Goal: Task Accomplishment & Management: Manage account settings

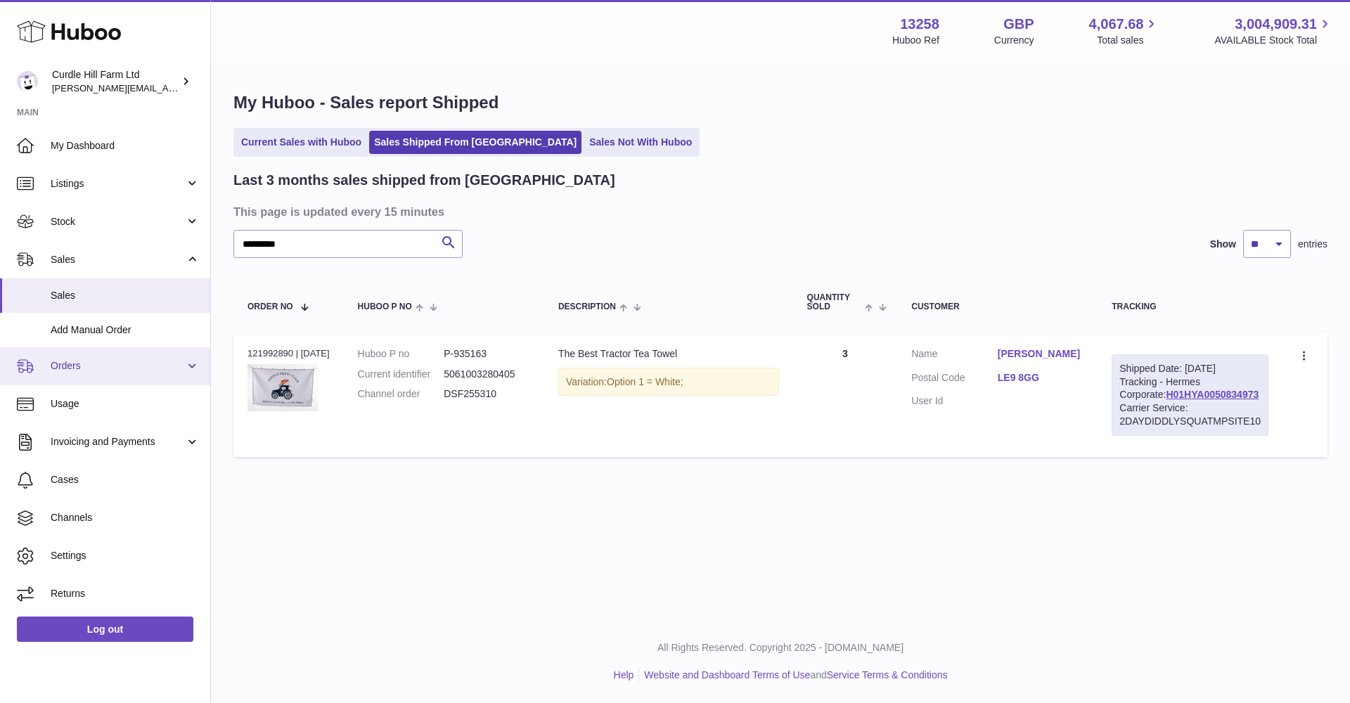
click at [77, 367] on span "Orders" at bounding box center [118, 365] width 134 height 13
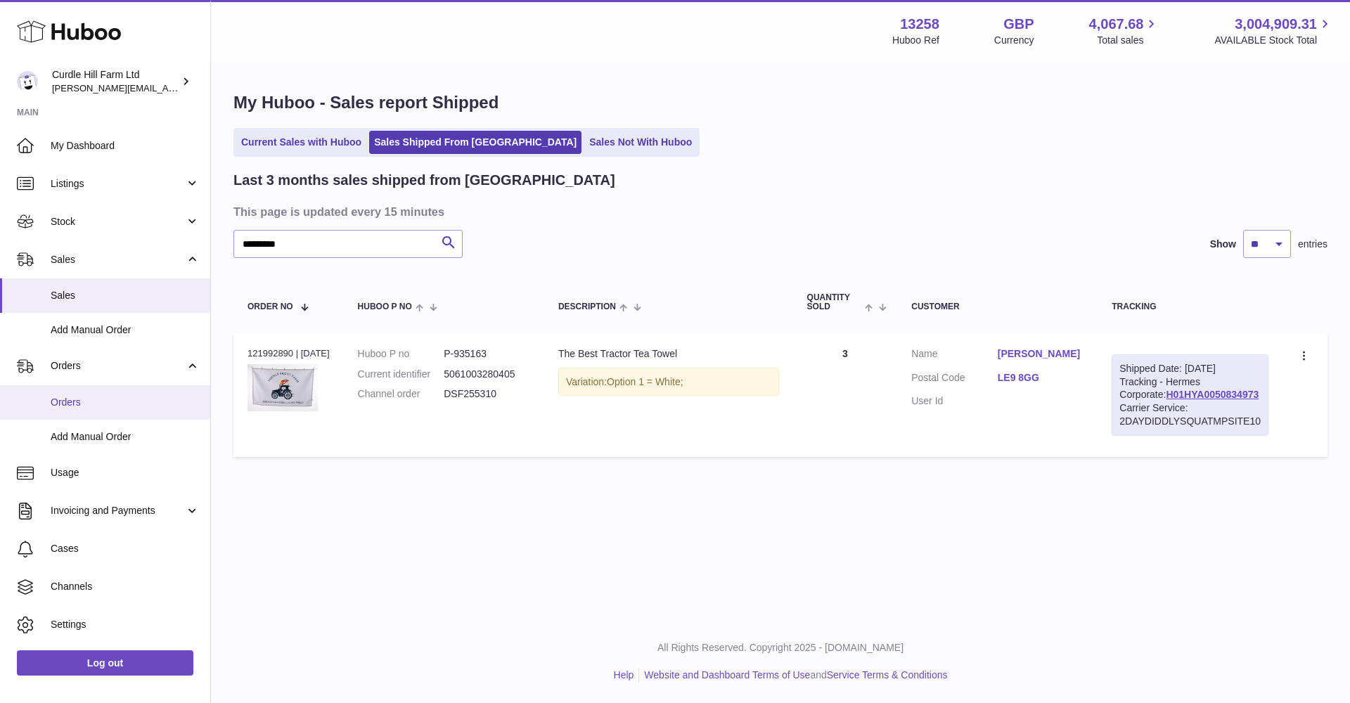
click at [75, 399] on span "Orders" at bounding box center [125, 402] width 149 height 13
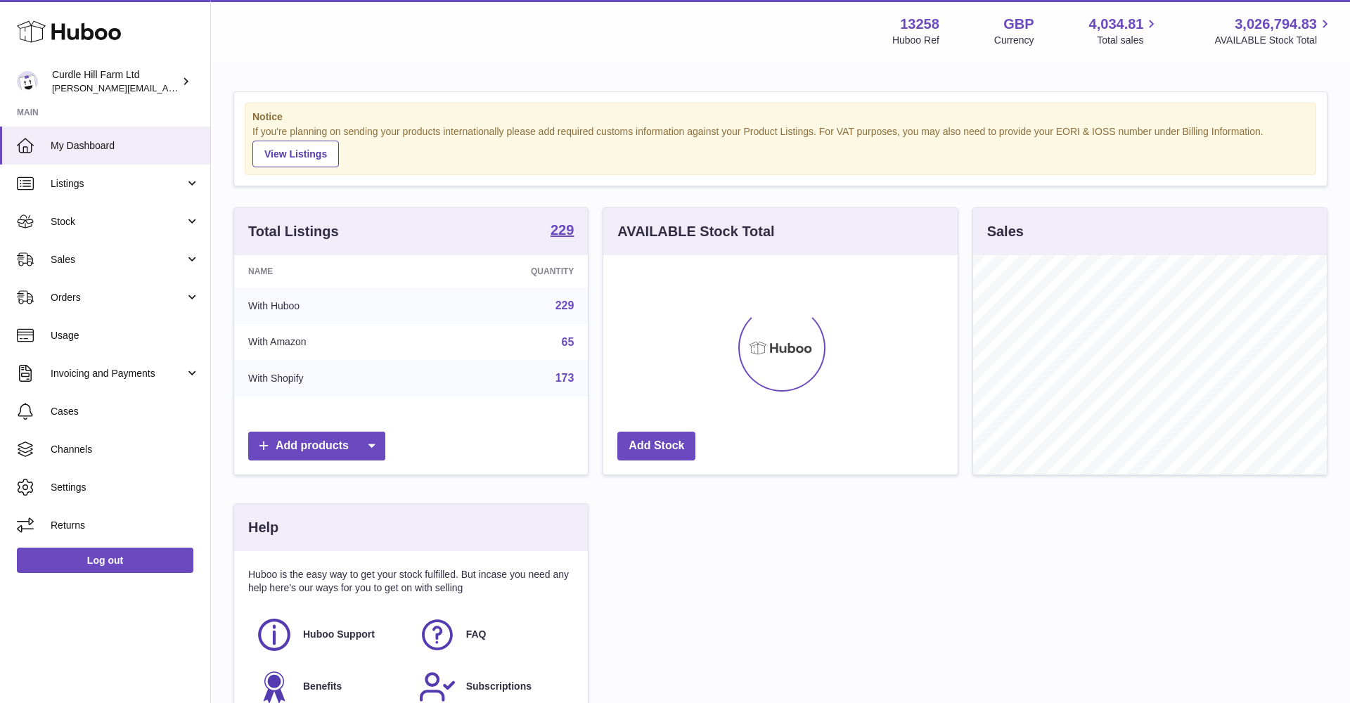
scroll to position [219, 354]
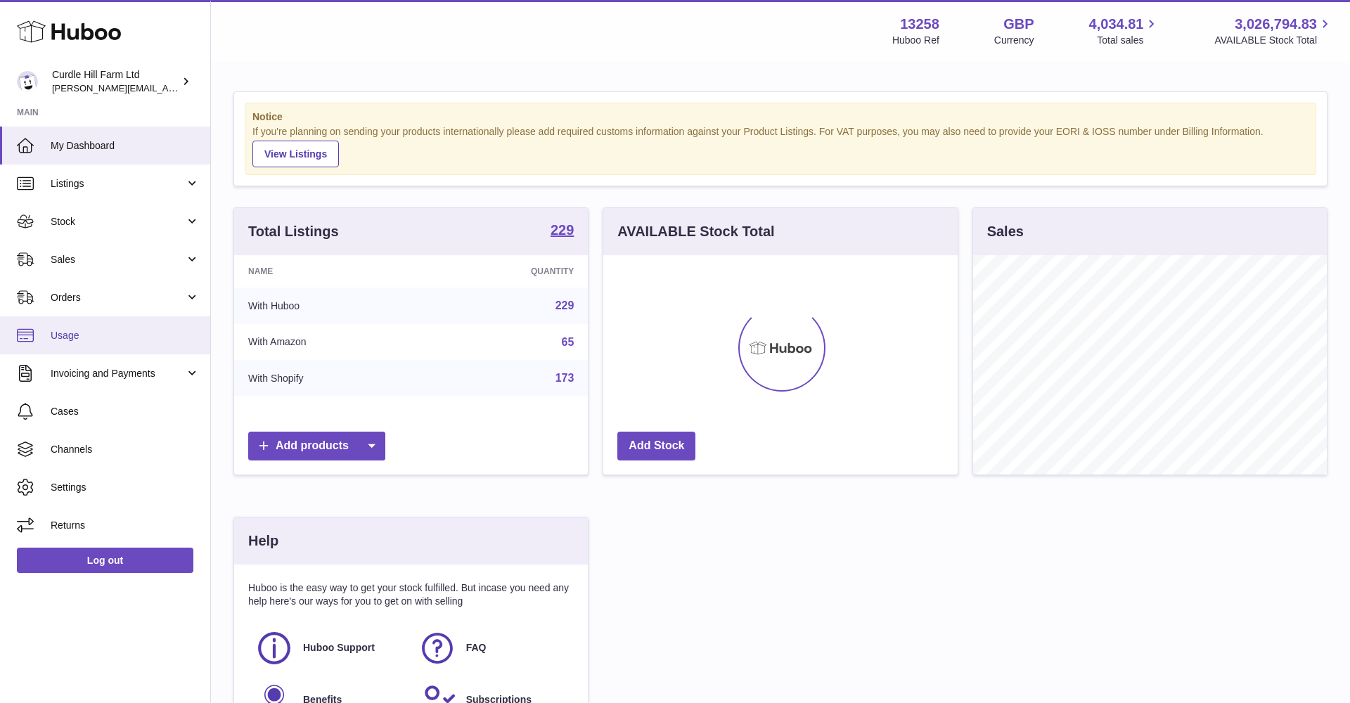
click at [77, 320] on link "Usage" at bounding box center [105, 335] width 210 height 38
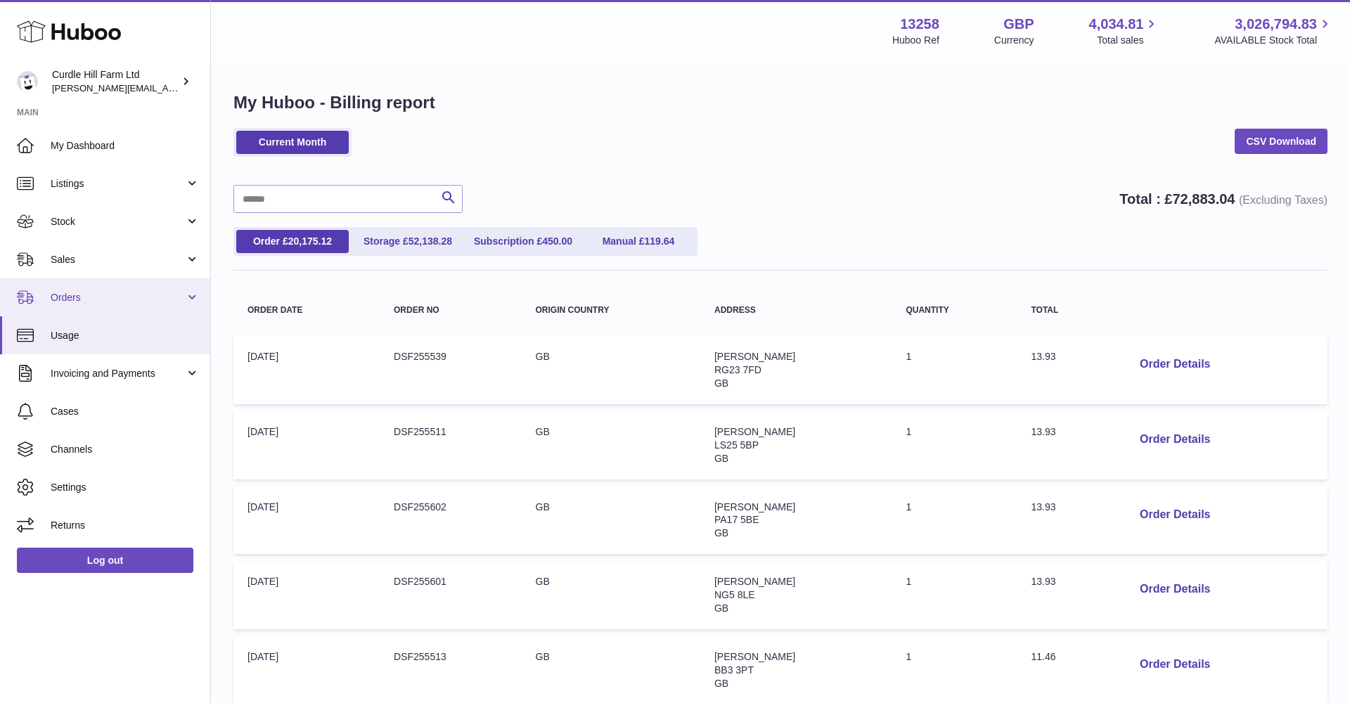
drag, startPoint x: 0, startPoint y: 0, endPoint x: 63, endPoint y: 302, distance: 308.0
click at [63, 302] on span "Orders" at bounding box center [118, 297] width 134 height 13
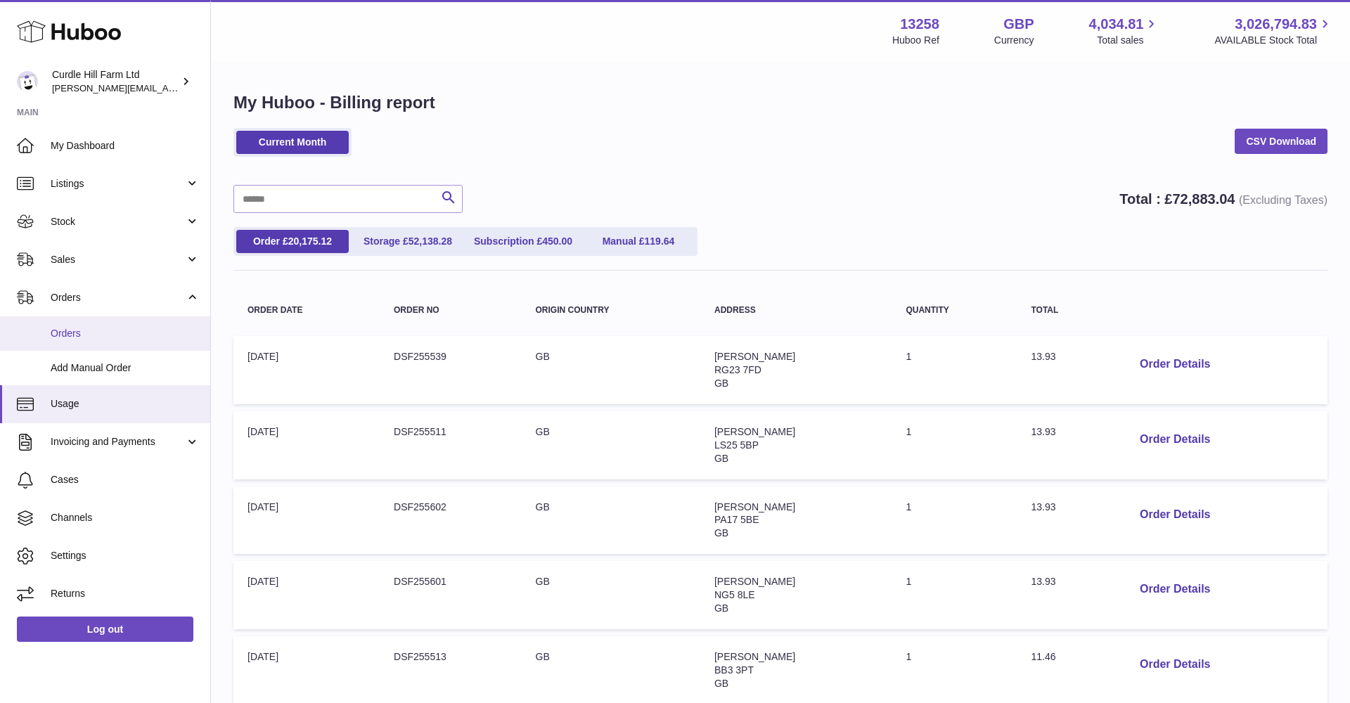
click at [72, 328] on span "Orders" at bounding box center [125, 333] width 149 height 13
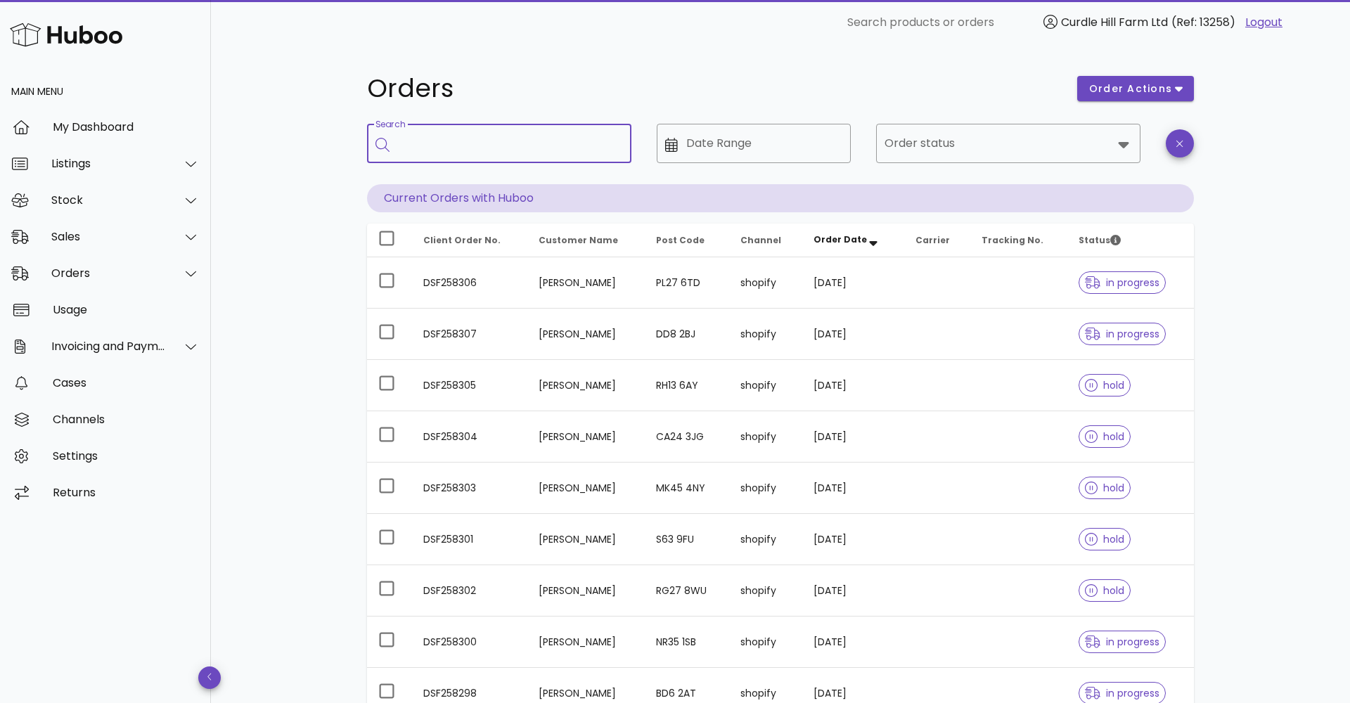
click at [449, 137] on input "Search" at bounding box center [509, 143] width 222 height 22
paste input "*********"
type input "*********"
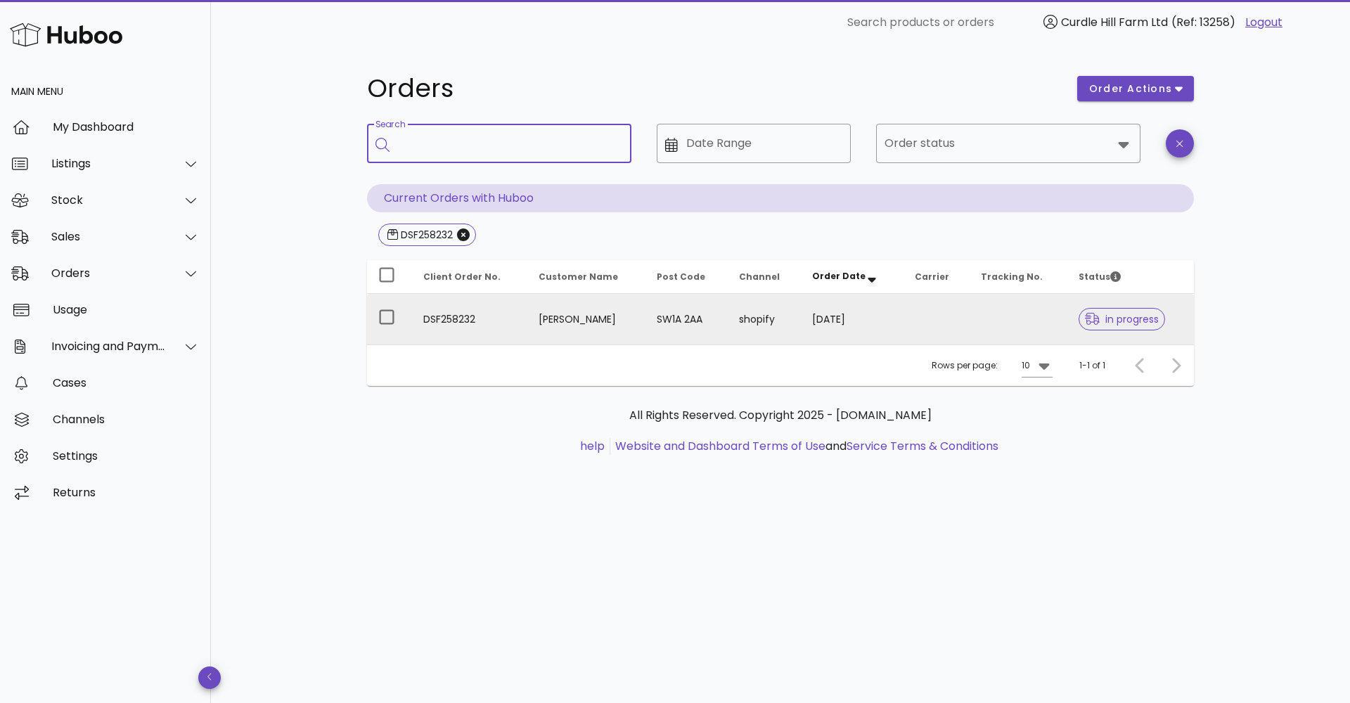
click at [728, 318] on td "SW1A 2AA" at bounding box center [686, 319] width 82 height 51
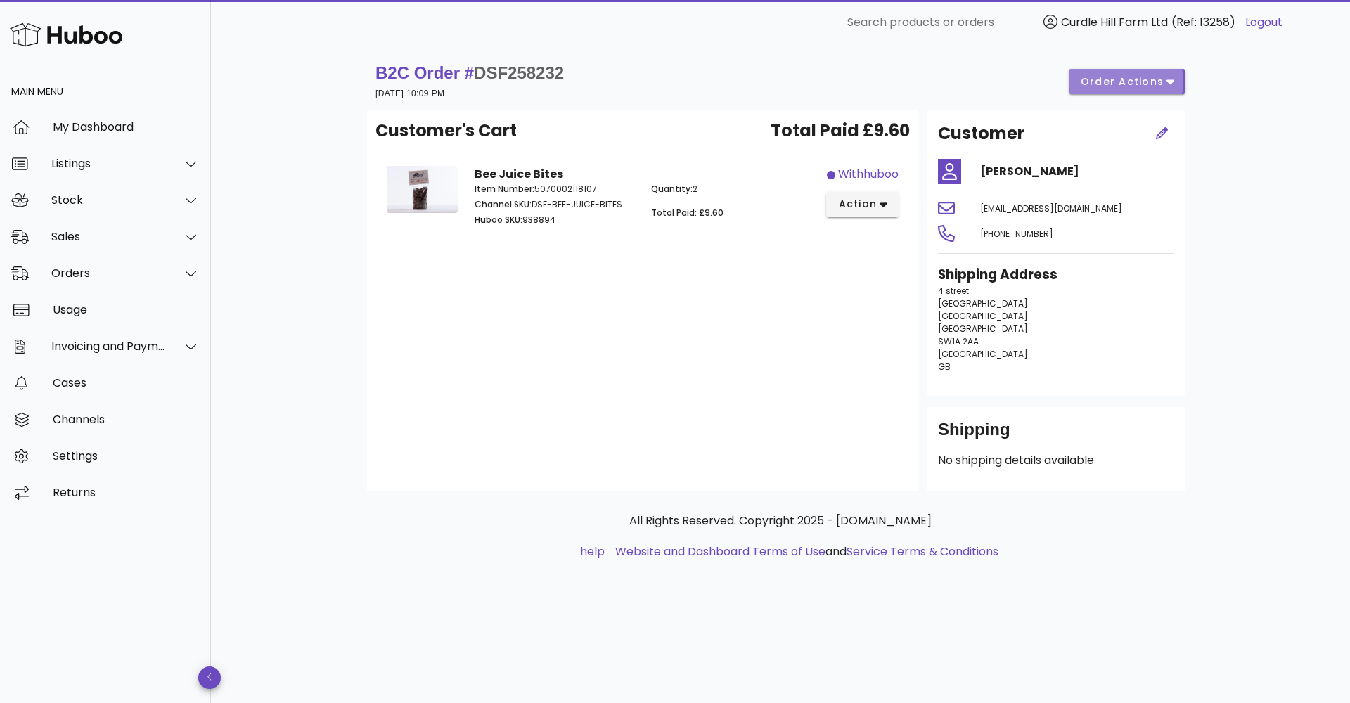
click at [1162, 79] on span "order actions" at bounding box center [1122, 82] width 84 height 15
click at [943, 85] on div "B2C Order # DSF258232 13 August 2025 at 10:09 PM order actions" at bounding box center [780, 81] width 810 height 39
click at [1151, 76] on span "order actions" at bounding box center [1122, 82] width 84 height 15
click at [1140, 134] on div "Cancel" at bounding box center [1157, 128] width 44 height 13
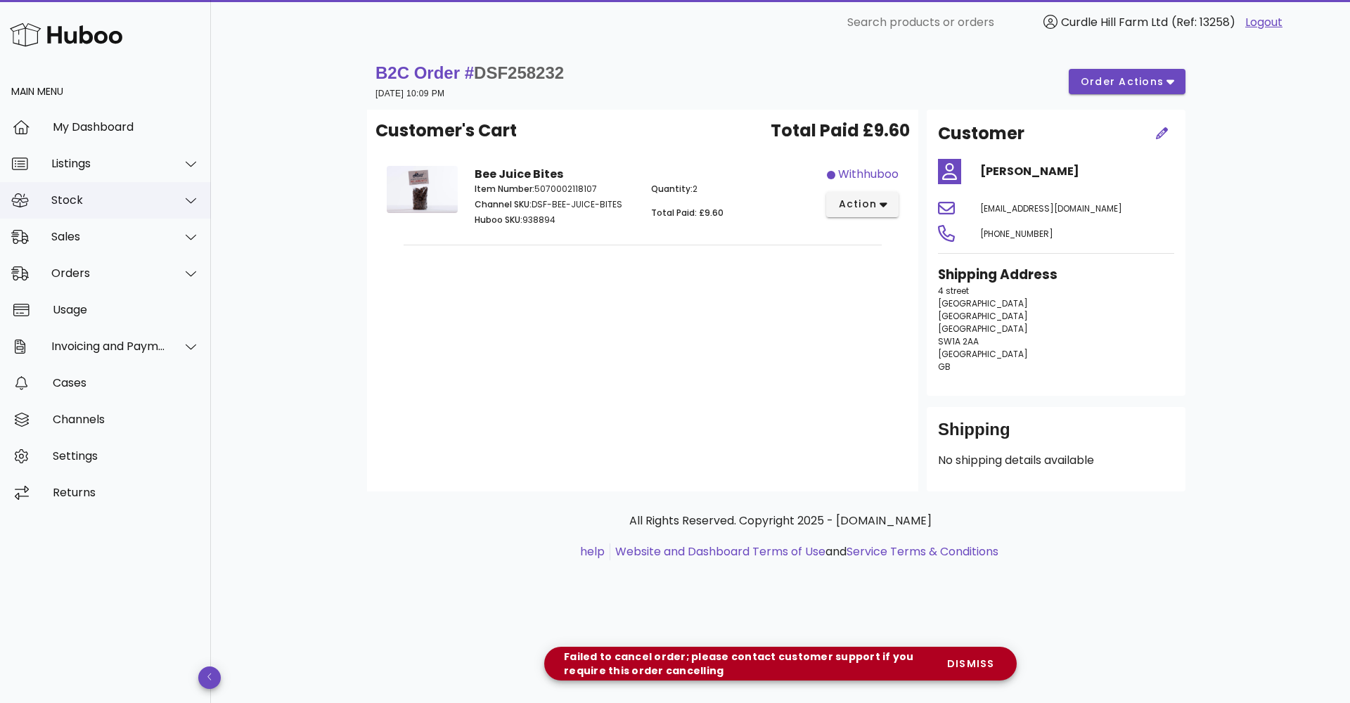
click at [129, 209] on div "Stock" at bounding box center [105, 200] width 211 height 37
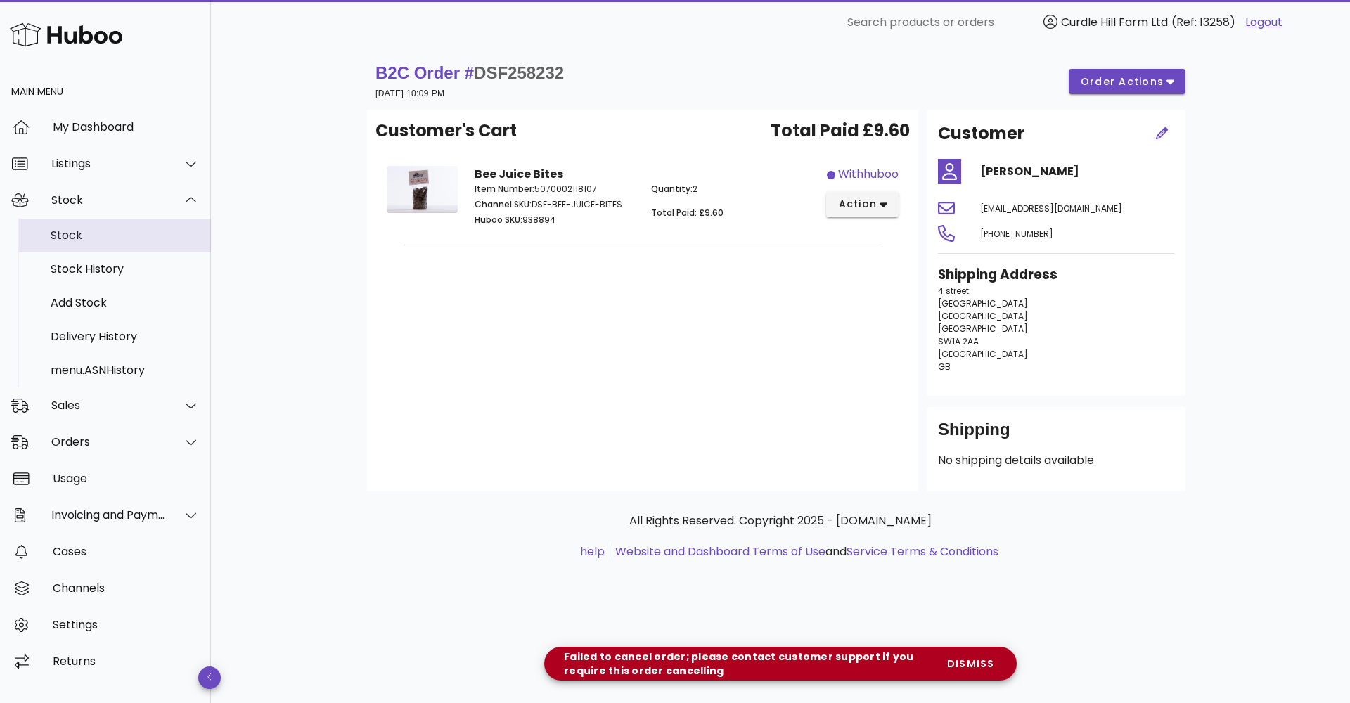
click at [108, 233] on div "Stock" at bounding box center [125, 234] width 149 height 13
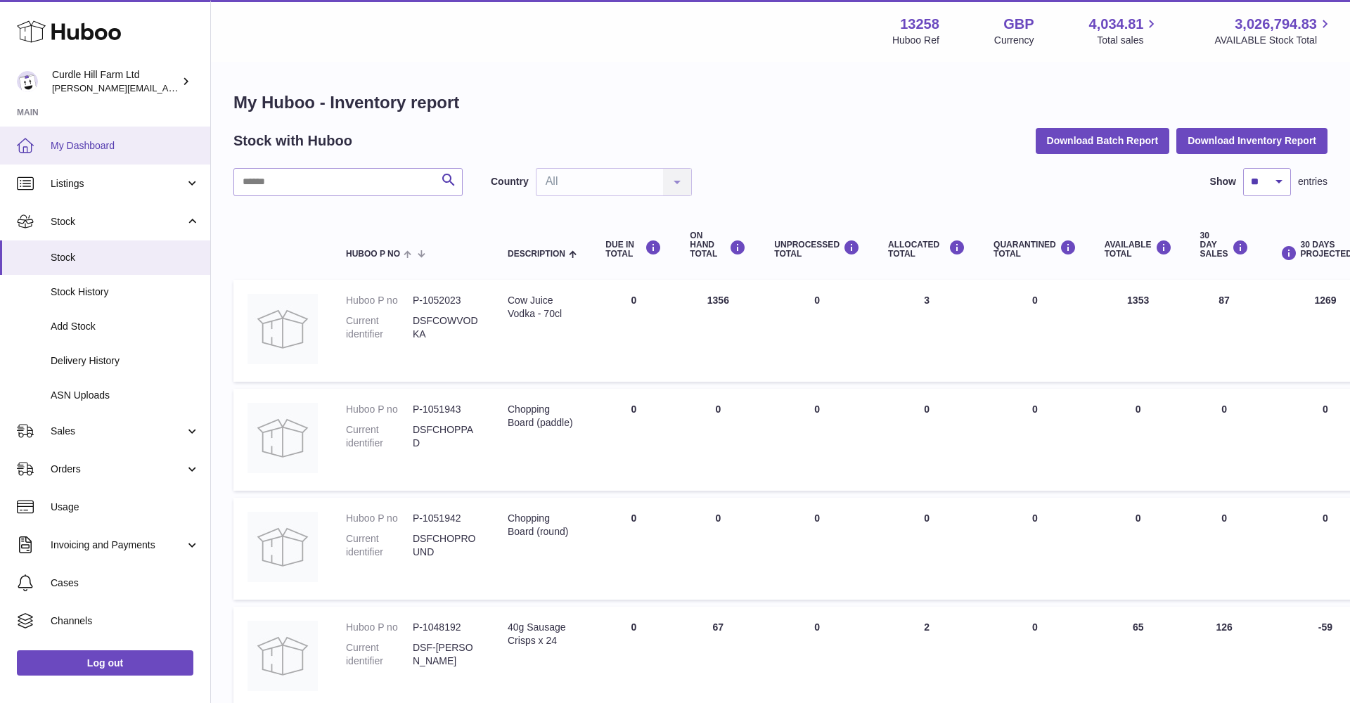
click at [81, 160] on link "My Dashboard" at bounding box center [105, 146] width 210 height 38
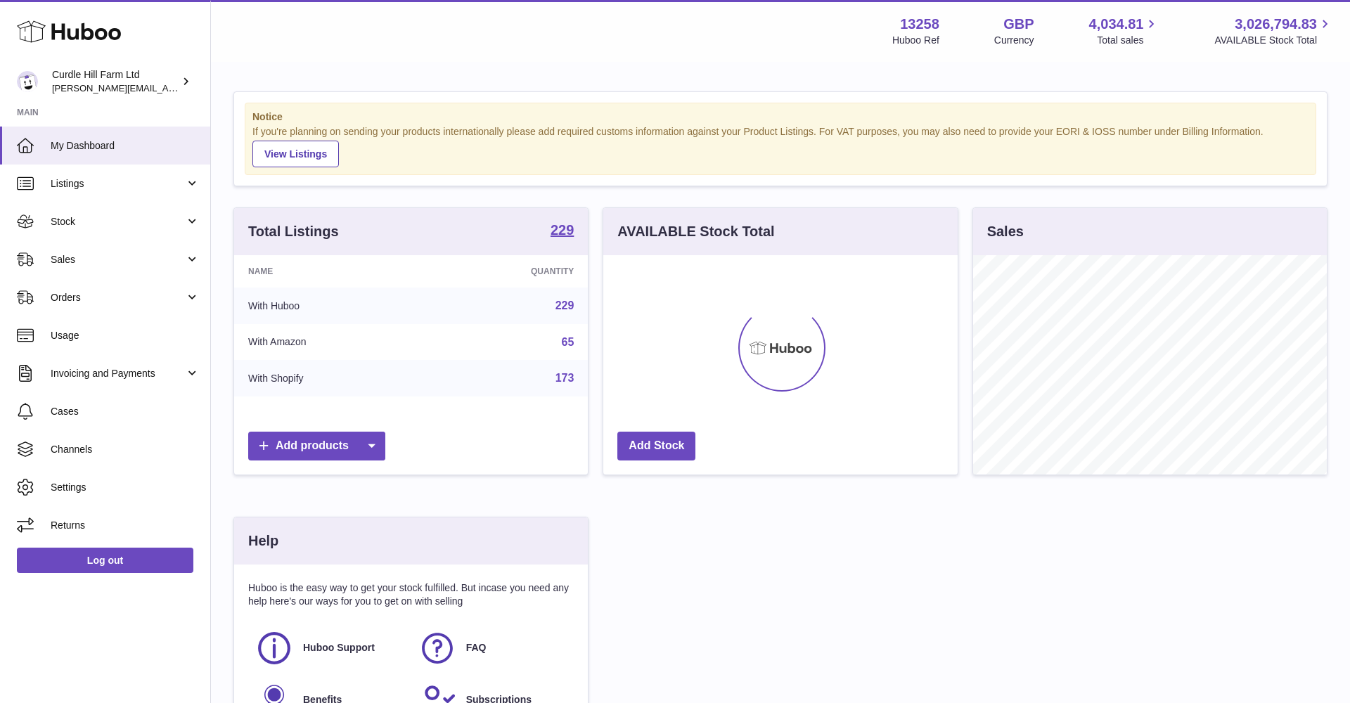
scroll to position [219, 354]
click at [76, 276] on ul "My Dashboard Listings Not with Huboo Listings with Huboo Bundles Stock Stock St…" at bounding box center [105, 336] width 210 height 418
click at [79, 264] on span "Sales" at bounding box center [118, 259] width 134 height 13
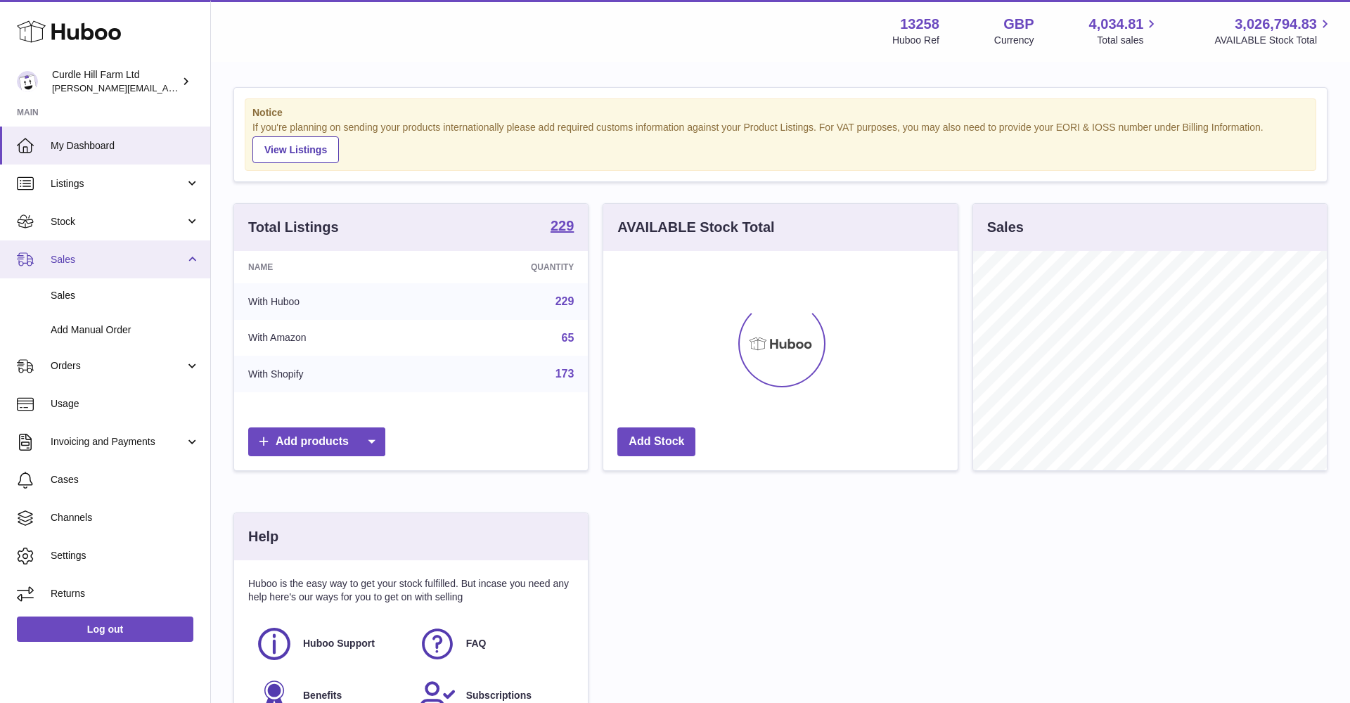
click at [62, 261] on span "Sales" at bounding box center [118, 259] width 134 height 13
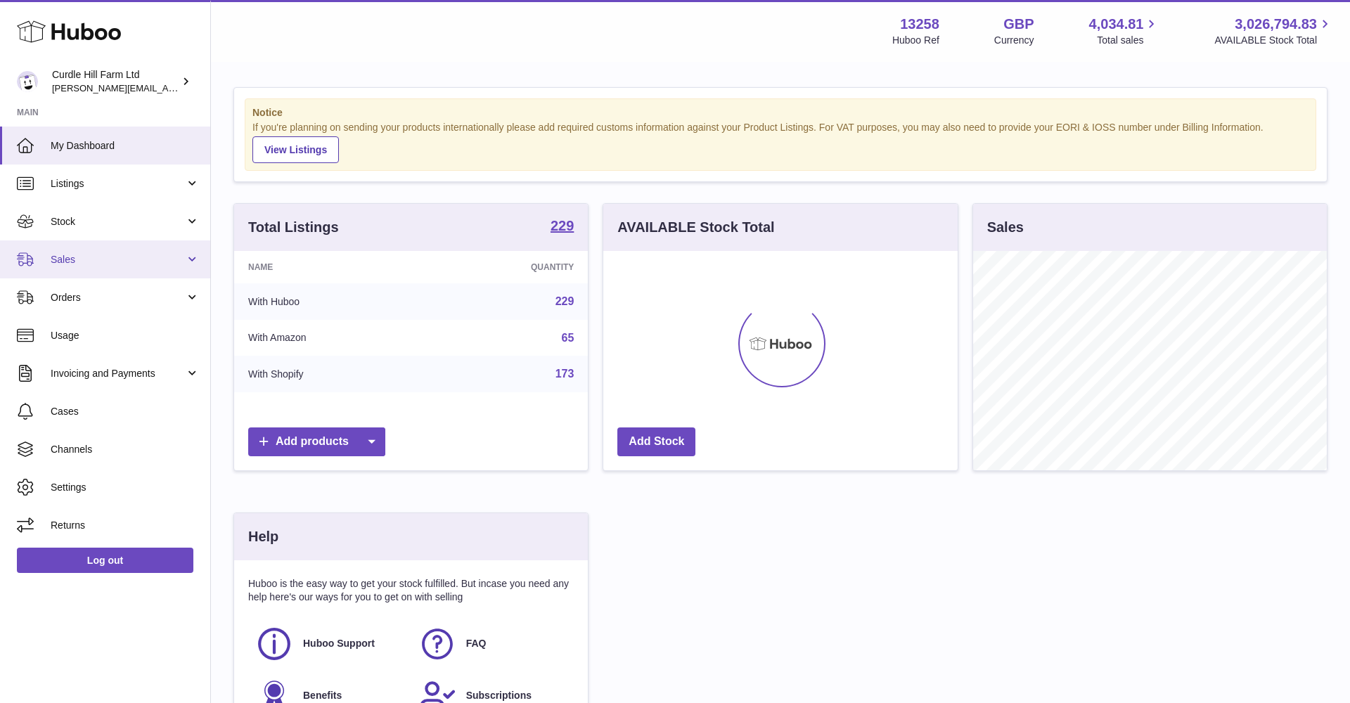
scroll to position [6, 0]
click at [62, 261] on span "Sales" at bounding box center [118, 259] width 134 height 13
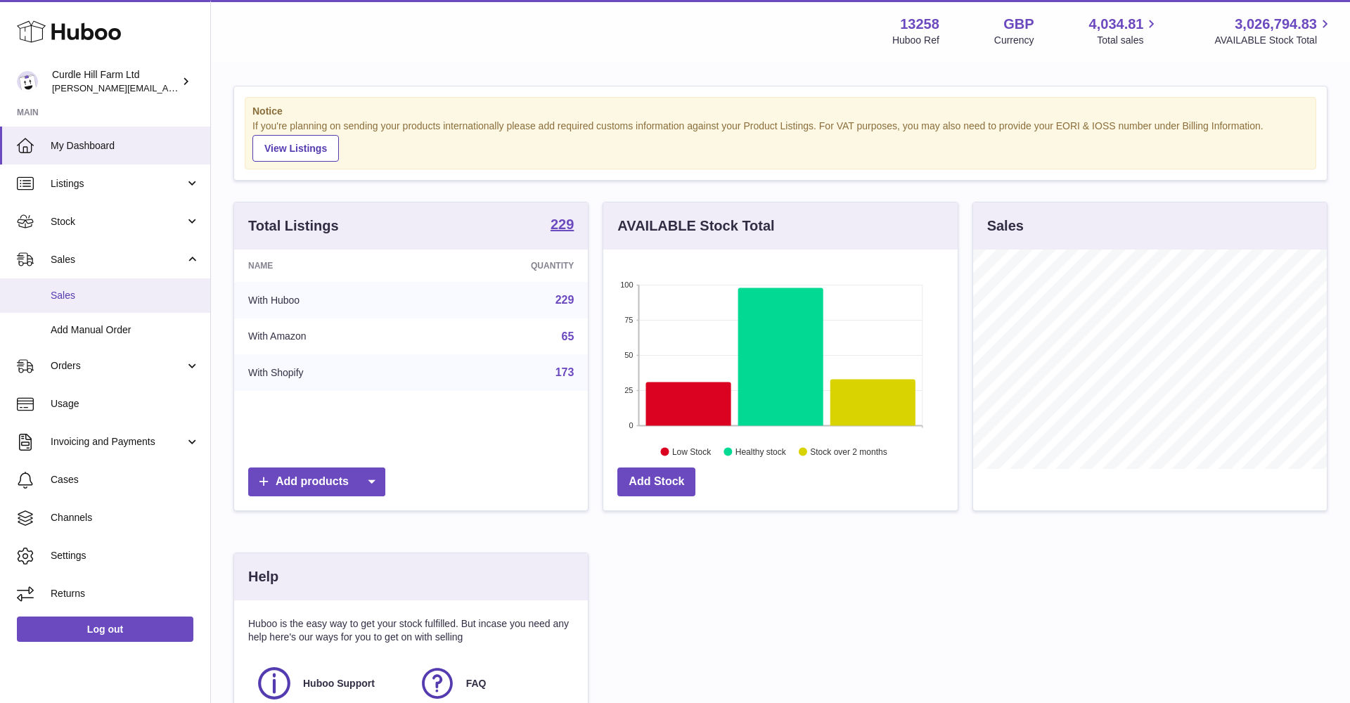
click at [62, 291] on span "Sales" at bounding box center [125, 295] width 149 height 13
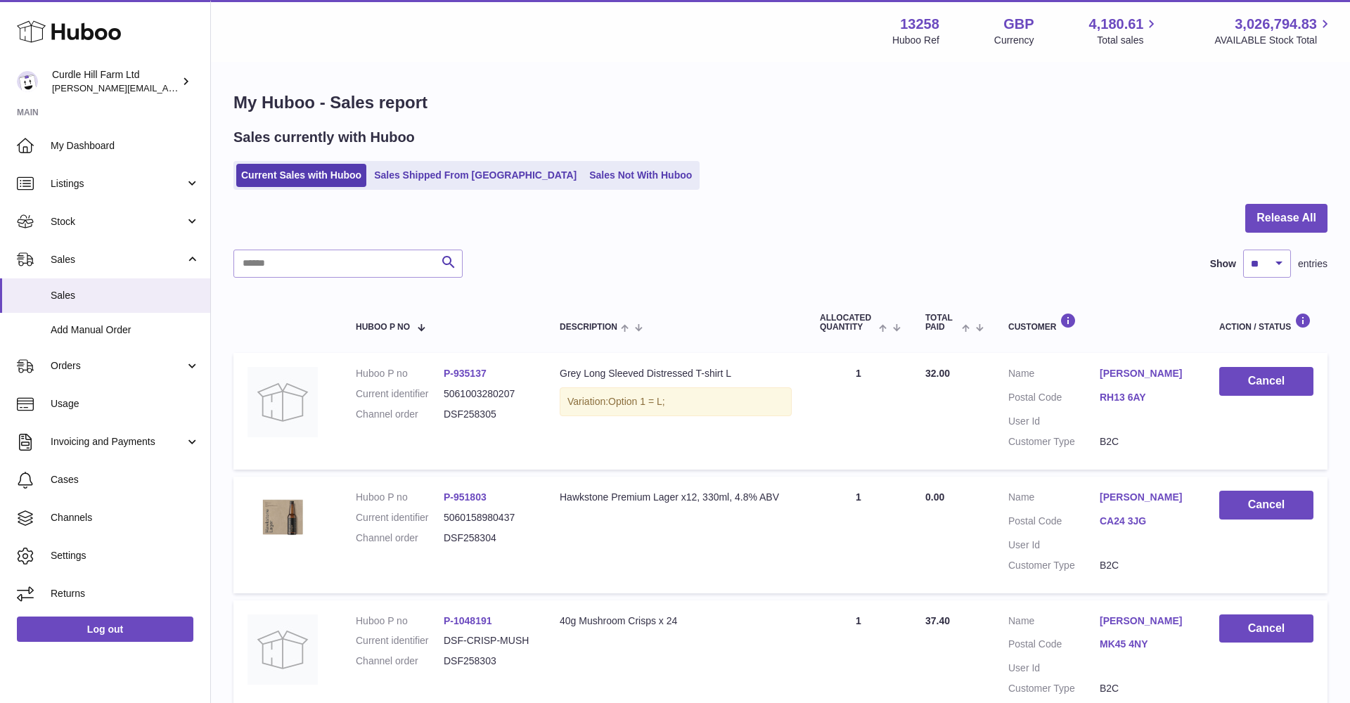
click at [335, 241] on div at bounding box center [780, 227] width 1094 height 46
click at [329, 257] on input "text" at bounding box center [347, 264] width 229 height 28
paste input "*********"
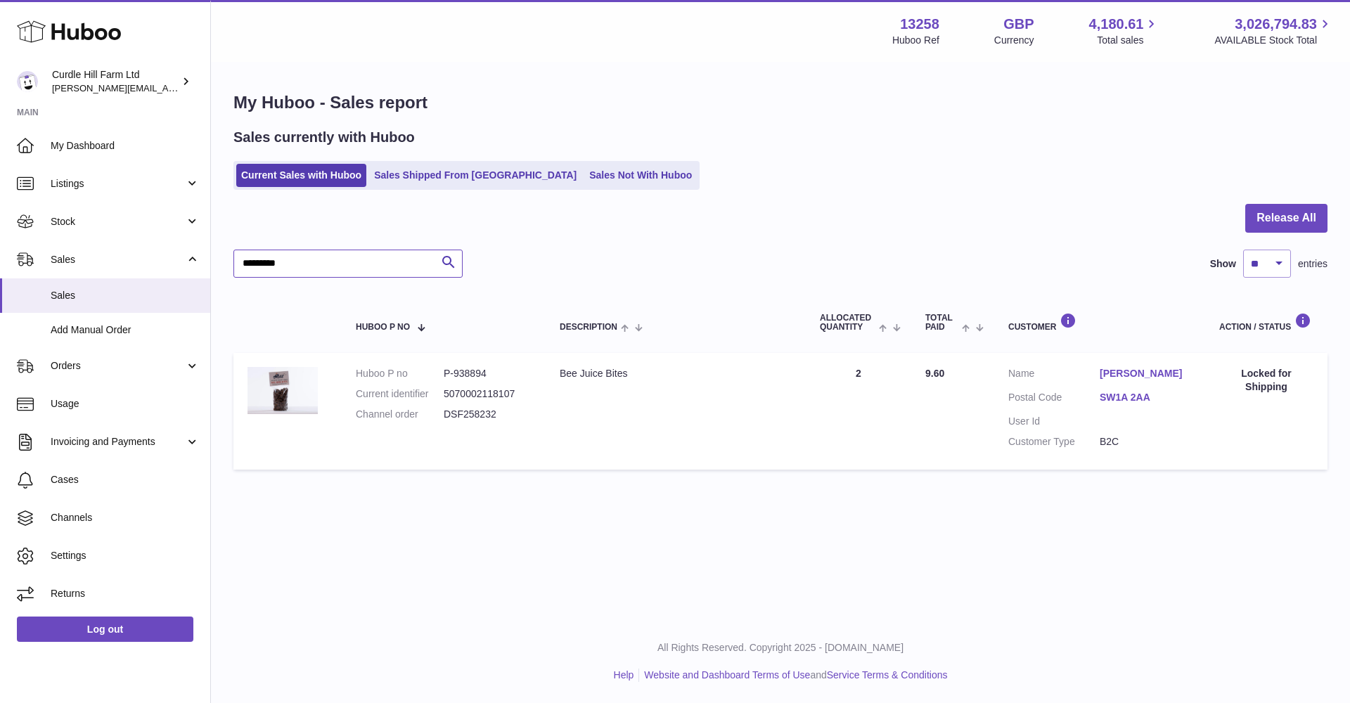
type input "*********"
click at [519, 396] on dd "5070002118107" at bounding box center [488, 393] width 88 height 13
